Goal: Transaction & Acquisition: Purchase product/service

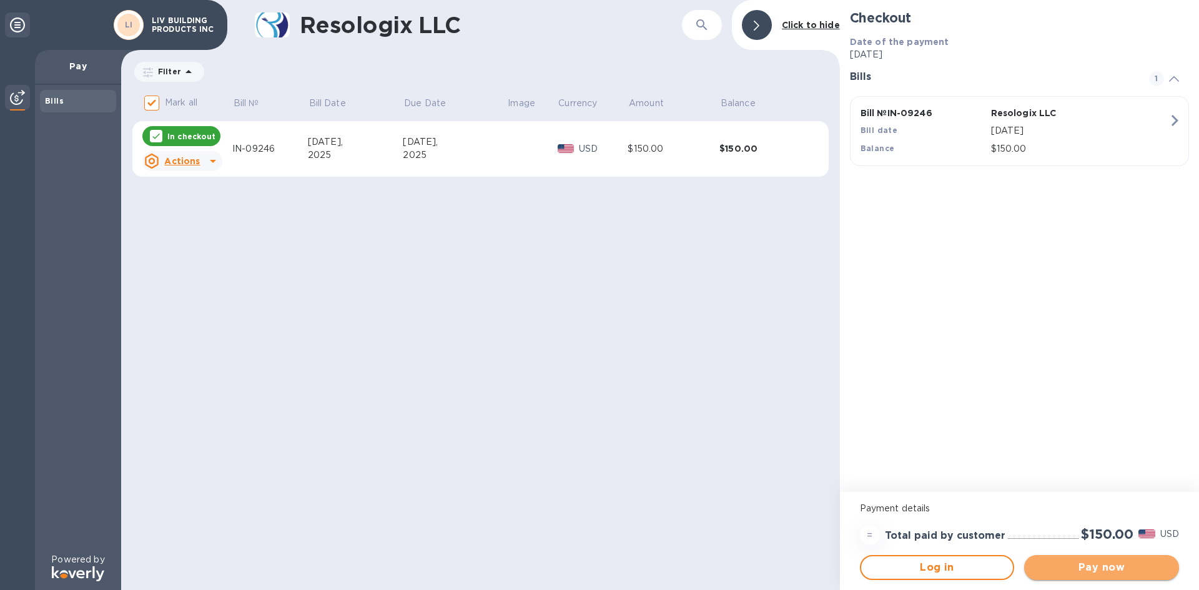
click at [1076, 561] on span "Pay now" at bounding box center [1101, 567] width 135 height 15
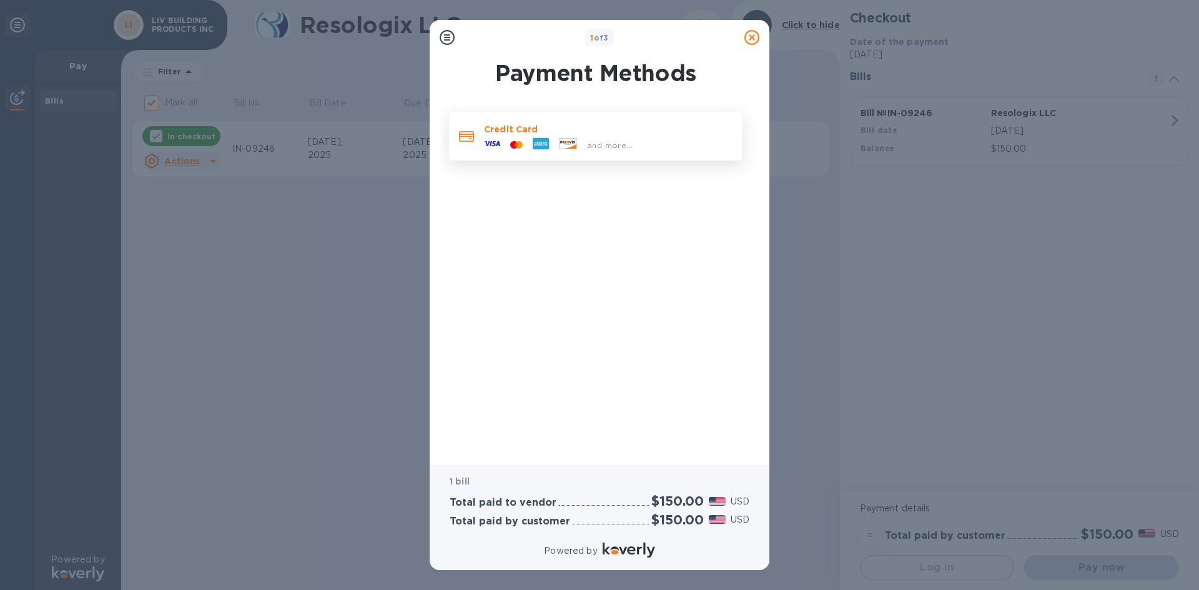
click at [510, 138] on div "and more..." at bounding box center [558, 144] width 159 height 19
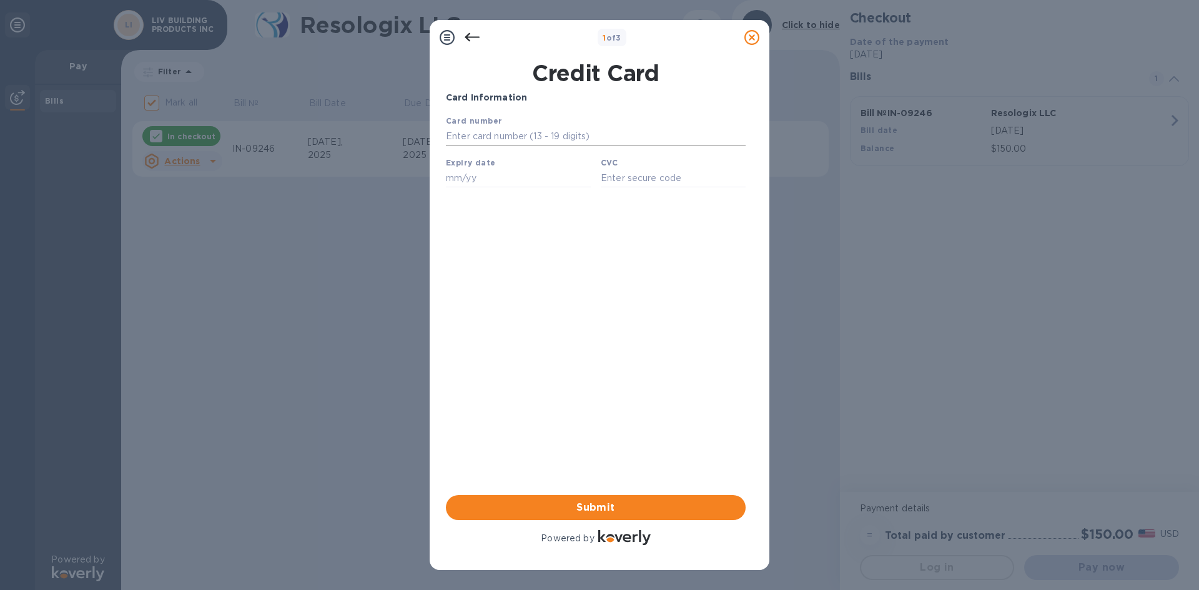
click at [494, 136] on input "text" at bounding box center [596, 136] width 300 height 19
type input "[CREDIT_CARD_NUMBER]"
type input "10/28"
type input "1679"
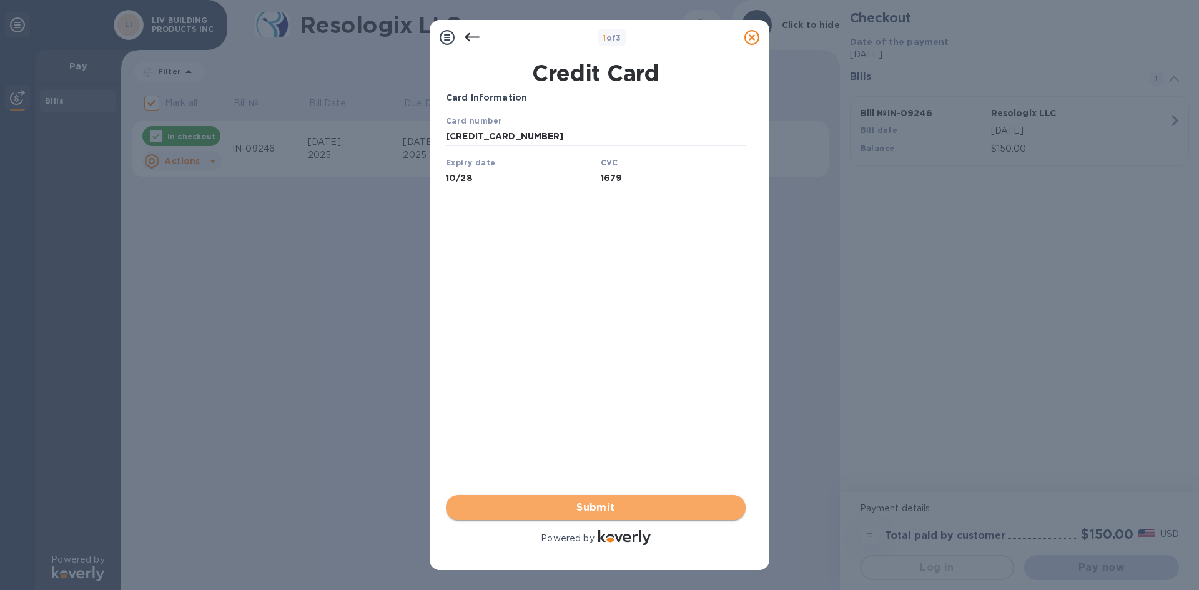
click at [582, 507] on span "Submit" at bounding box center [596, 507] width 280 height 15
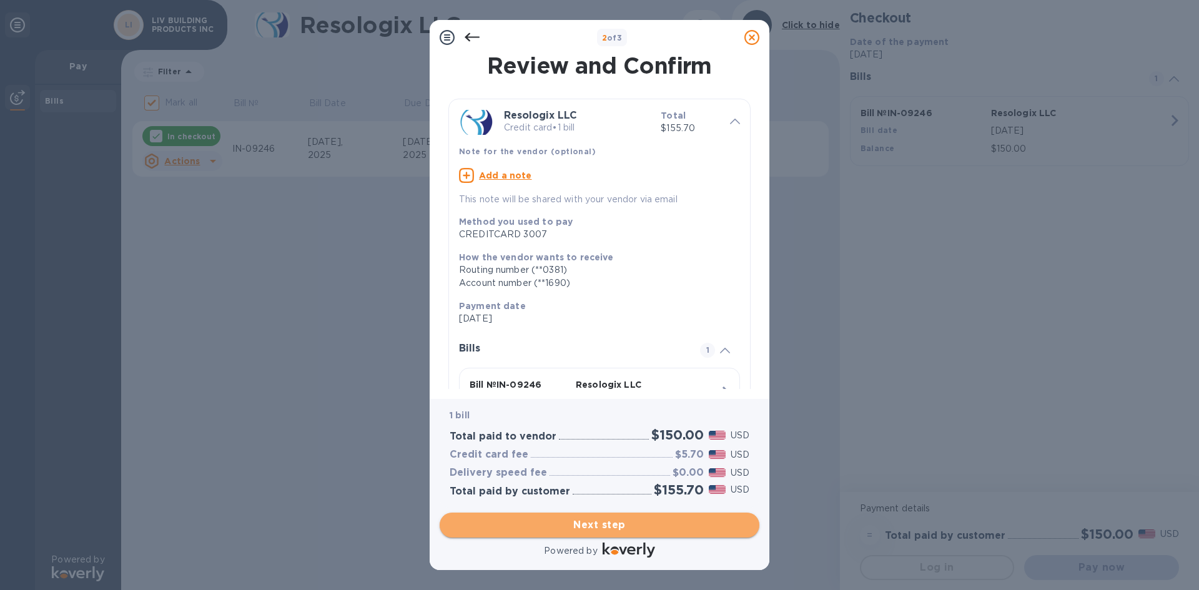
click at [589, 524] on span "Next step" at bounding box center [599, 525] width 300 height 15
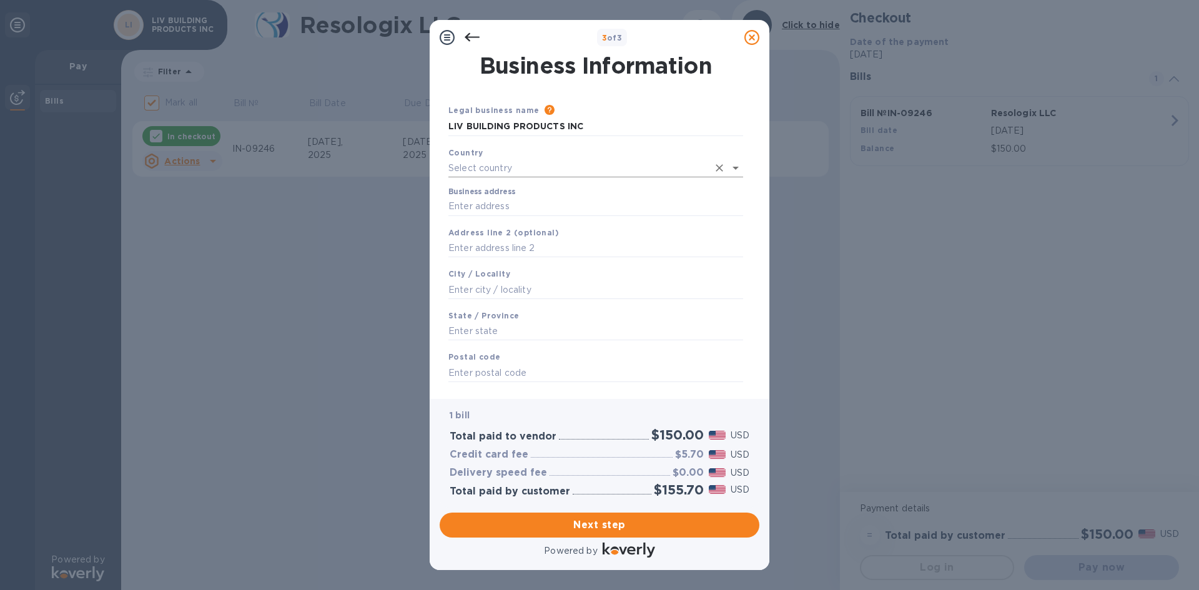
click at [507, 163] on input "text" at bounding box center [578, 168] width 260 height 18
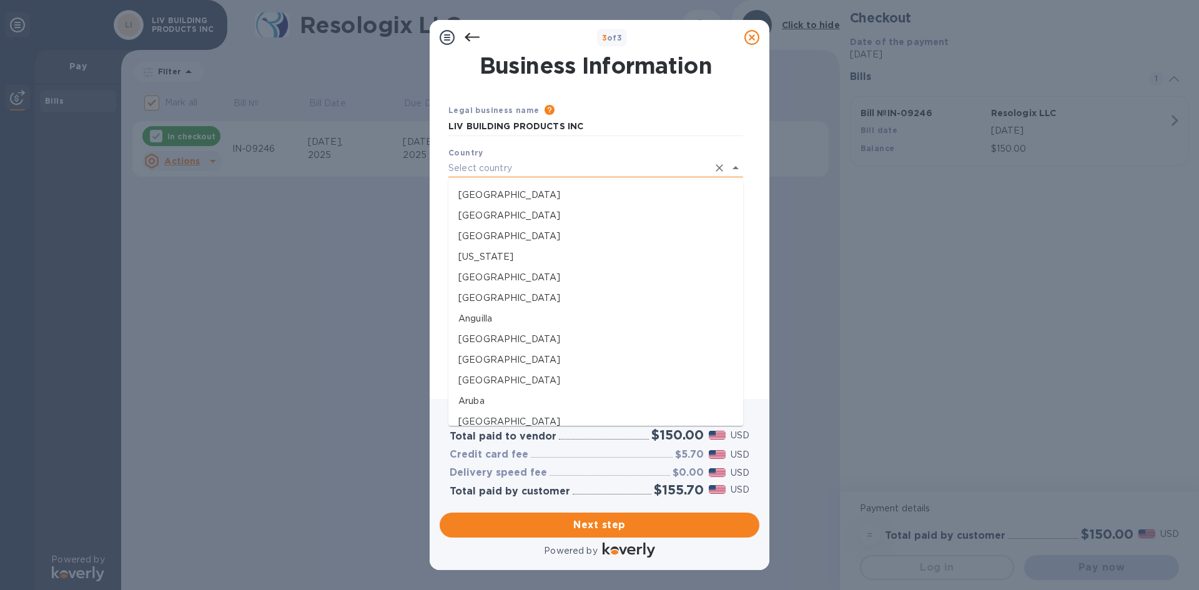
type input "[GEOGRAPHIC_DATA]"
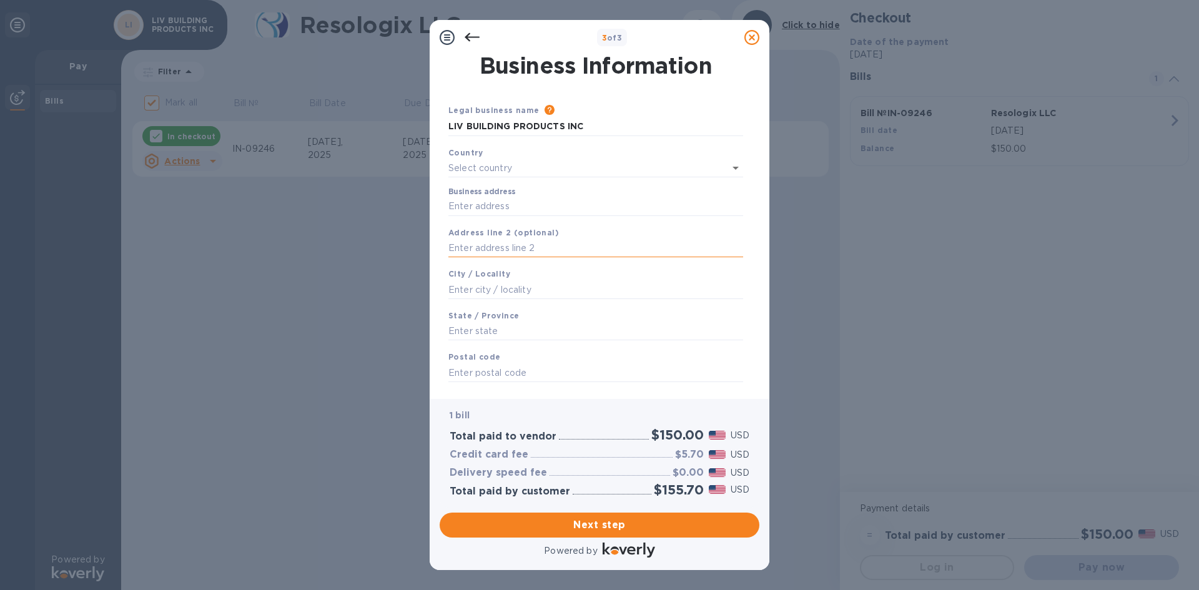
click at [508, 248] on input "text" at bounding box center [595, 248] width 295 height 19
click at [511, 164] on input "text" at bounding box center [578, 168] width 260 height 18
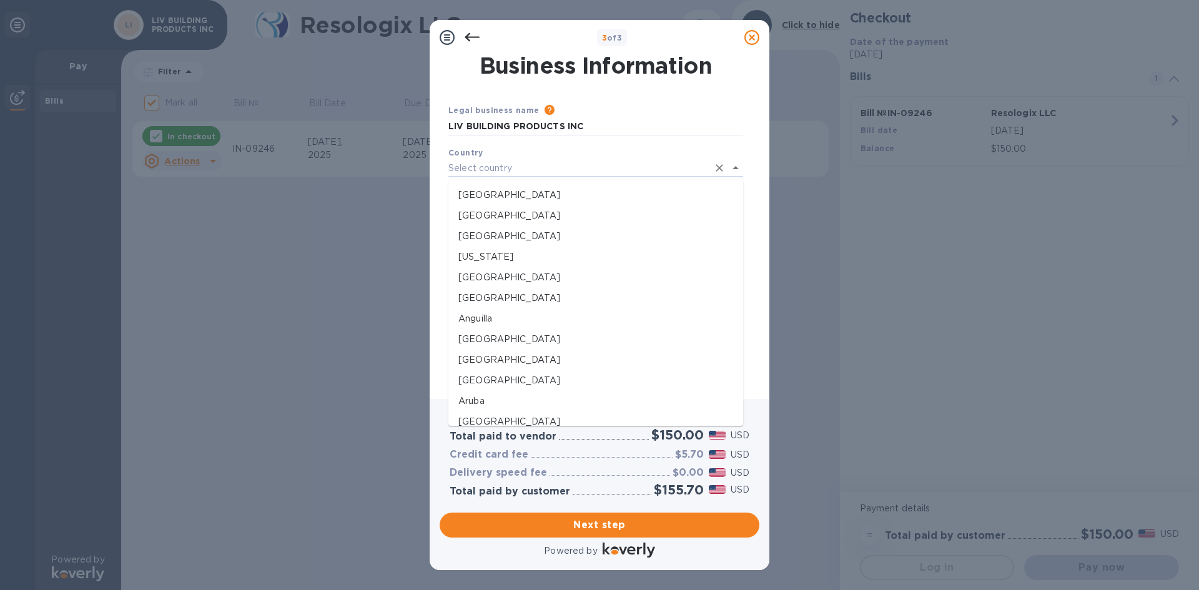
type input "[GEOGRAPHIC_DATA]"
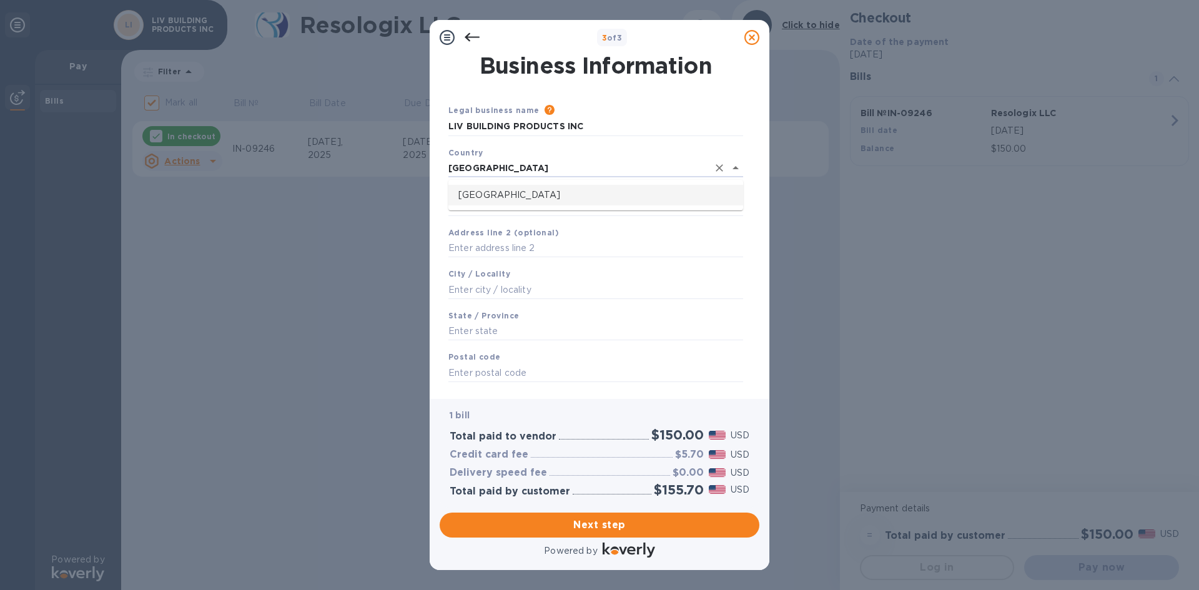
click at [486, 200] on p "[GEOGRAPHIC_DATA]" at bounding box center [595, 195] width 275 height 13
click at [490, 209] on input "Business address" at bounding box center [595, 204] width 295 height 19
type input "[STREET_ADDRESS][PERSON_NAME]"
click at [508, 279] on input "text" at bounding box center [595, 287] width 295 height 19
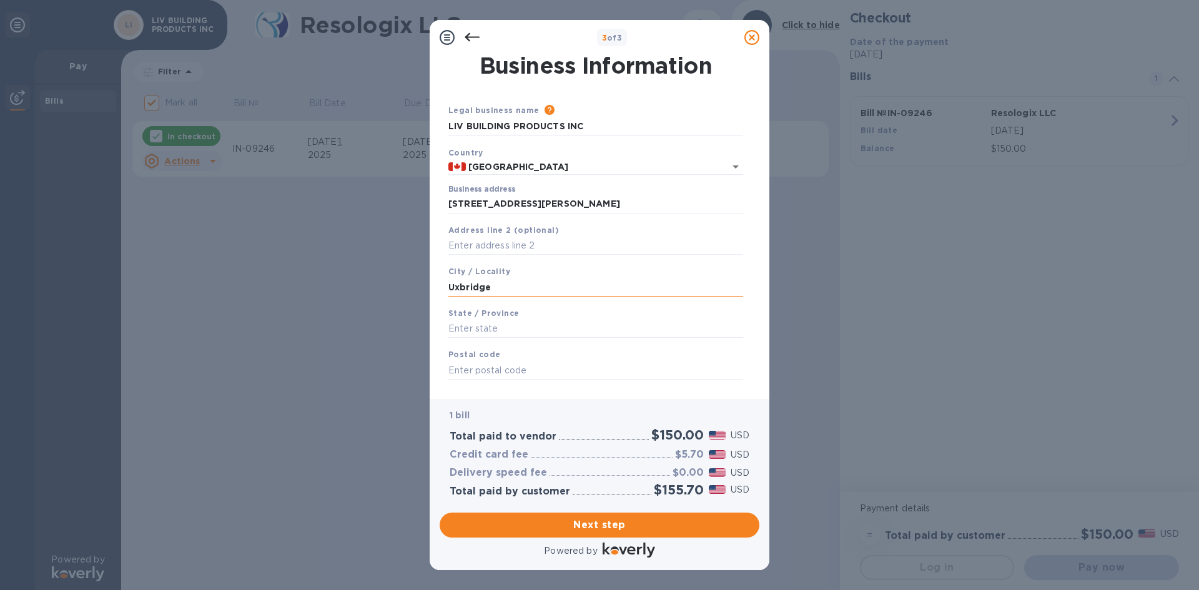
type input "Uxbridge"
type input "ON"
type input "L9P1V7"
click at [606, 525] on span "Next step" at bounding box center [599, 525] width 300 height 15
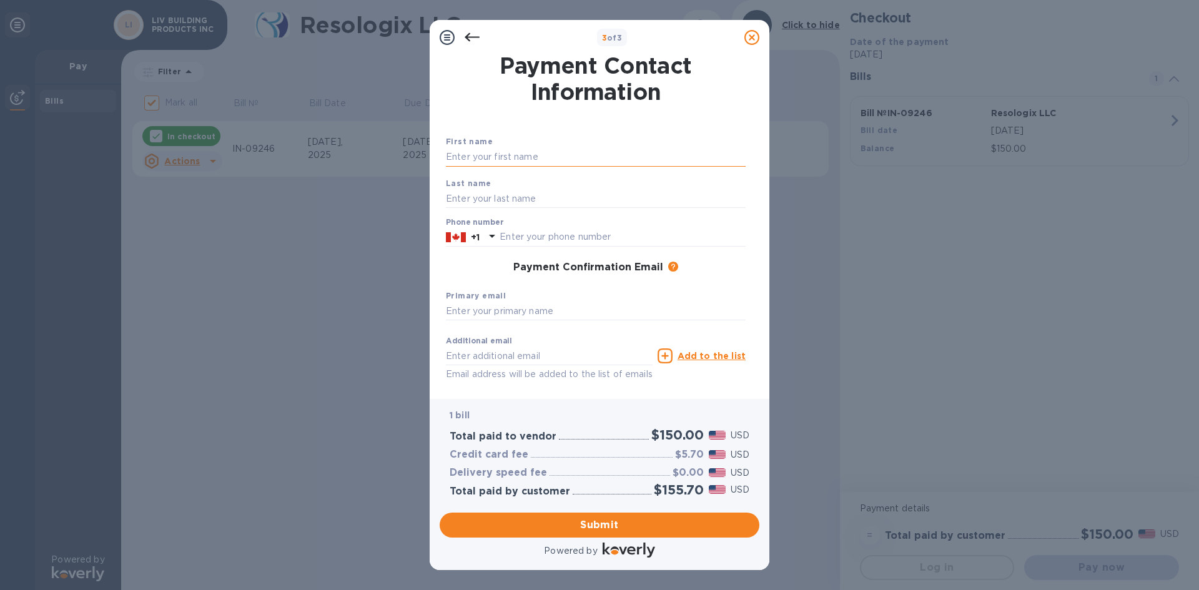
click at [499, 154] on input "text" at bounding box center [596, 157] width 300 height 19
click at [514, 151] on input "text" at bounding box center [596, 157] width 300 height 19
type input "P"
type input "[PERSON_NAME]"
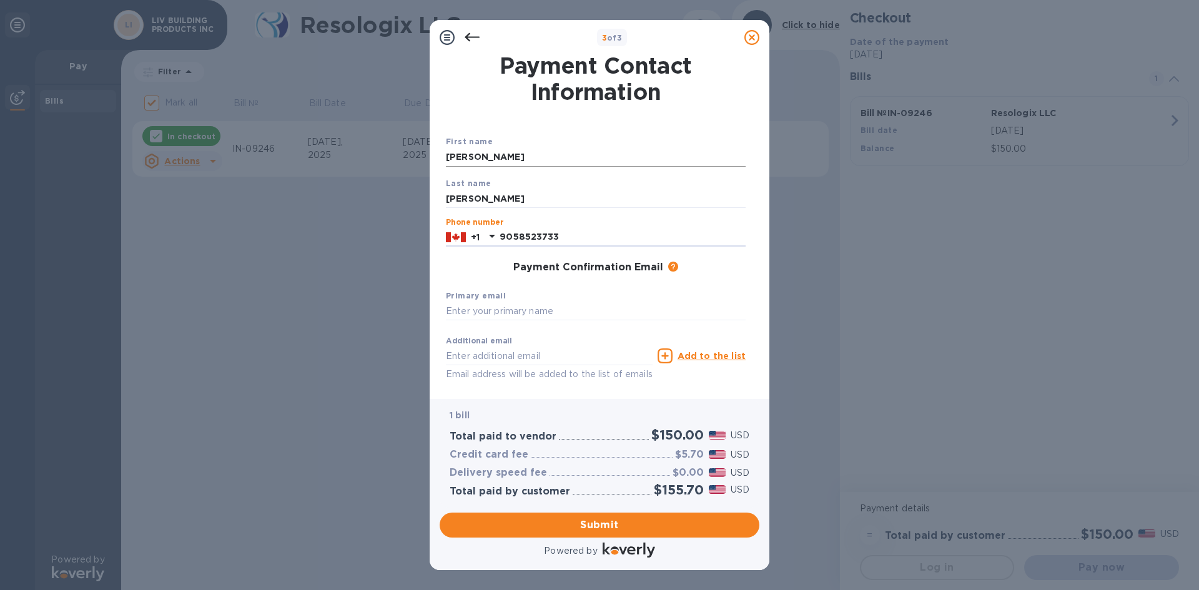
type input "9058523733"
type input "[EMAIL_ADDRESS][DOMAIN_NAME]"
click at [592, 523] on span "Submit" at bounding box center [599, 525] width 300 height 15
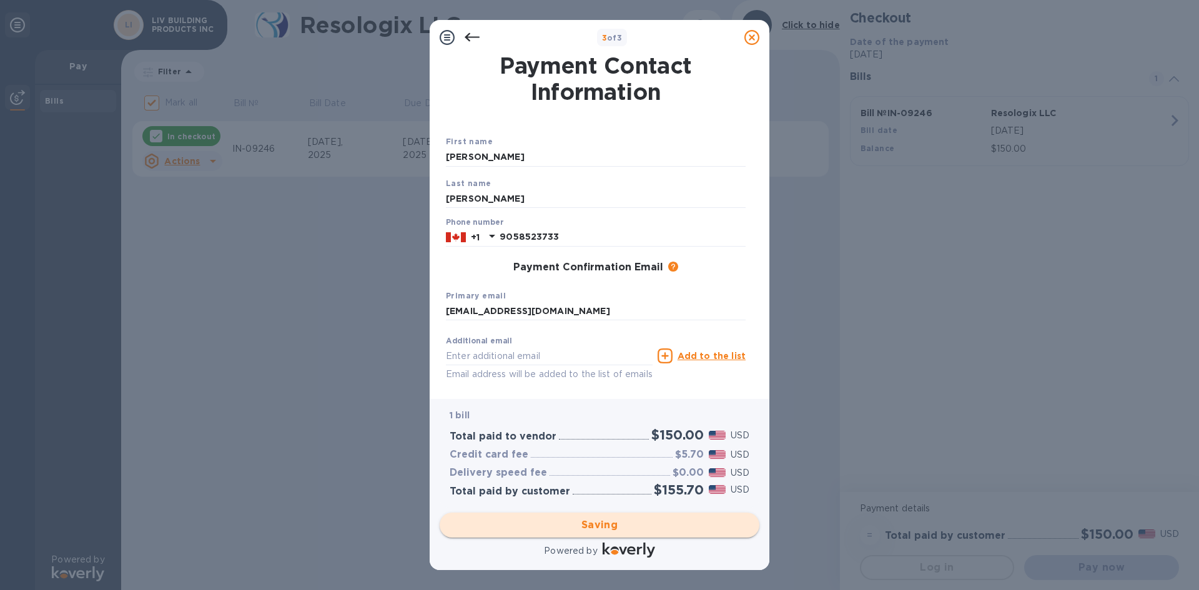
checkbox input "false"
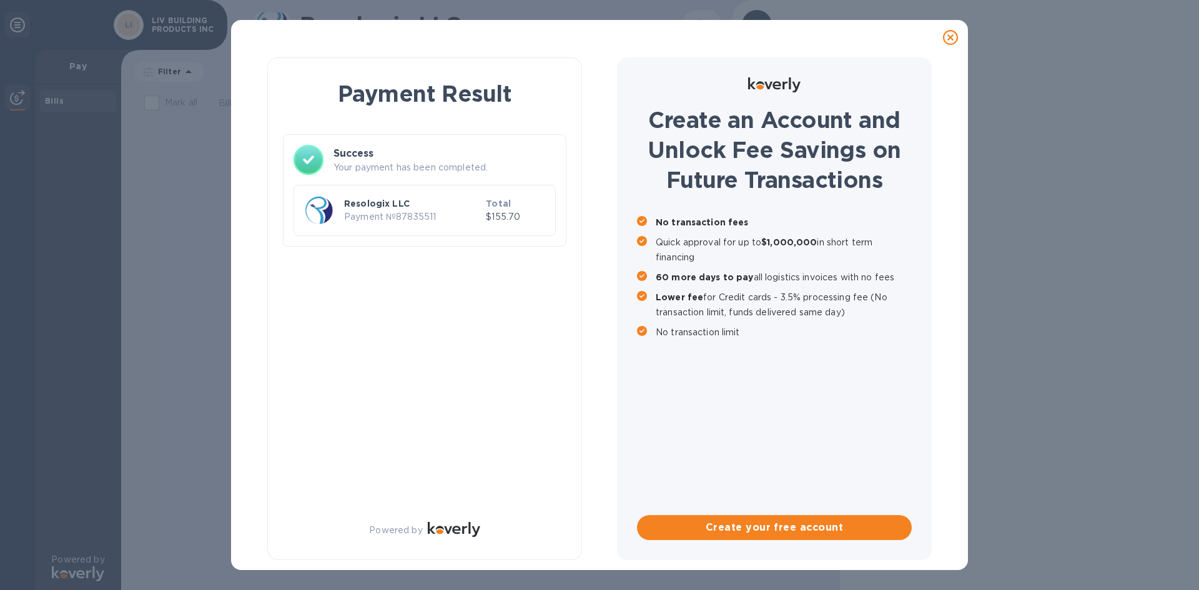
click at [364, 215] on p "Payment № 87835511" at bounding box center [412, 216] width 137 height 13
